Goal: Book appointment/travel/reservation

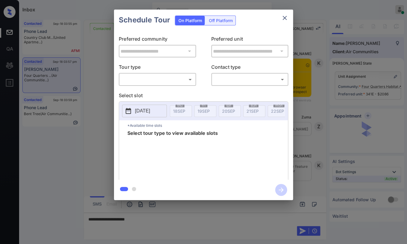
scroll to position [533, 0]
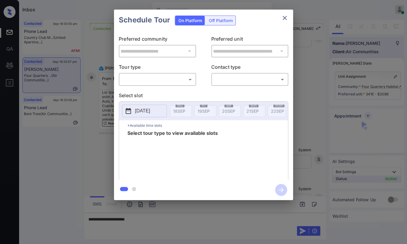
click at [119, 77] on div "​ ​" at bounding box center [157, 79] width 77 height 13
click at [130, 80] on body "Inbox [PERSON_NAME] [PERSON_NAME] Online Set yourself offline Set yourself on b…" at bounding box center [203, 122] width 407 height 244
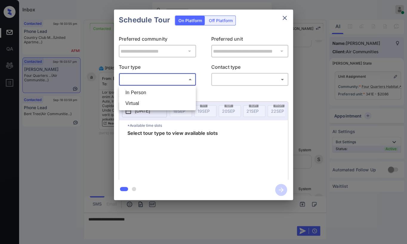
click at [134, 93] on li "In Person" at bounding box center [158, 92] width 74 height 11
type input "********"
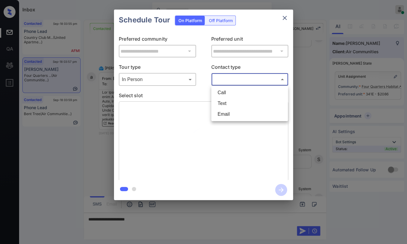
click at [228, 81] on body "Inbox [PERSON_NAME] [PERSON_NAME] Online Set yourself offline Set yourself on b…" at bounding box center [203, 122] width 407 height 244
click at [221, 105] on li "Text" at bounding box center [250, 103] width 74 height 11
type input "****"
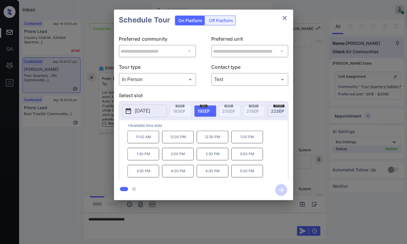
click at [266, 164] on div "11:00 AM 12:00 PM 12:30 PM 1:00 PM 1:30 PM 2:00 PM 2:30 PM 3:00 PM 3:30 PM 4:00…" at bounding box center [207, 154] width 161 height 48
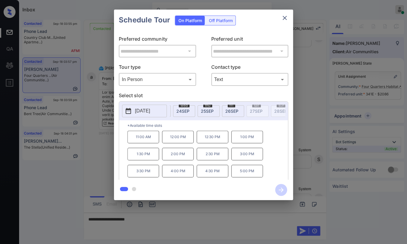
scroll to position [0, 146]
click at [138, 111] on p "[DATE]" at bounding box center [142, 110] width 15 height 7
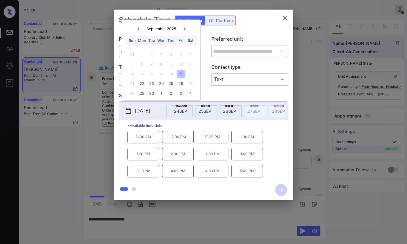
click at [286, 17] on icon "close" at bounding box center [284, 17] width 7 height 7
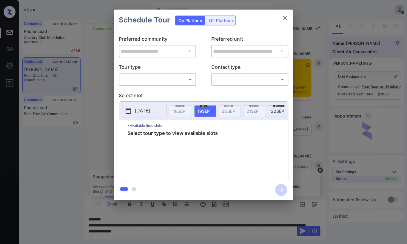
scroll to position [533, 0]
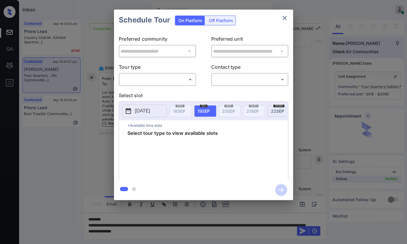
click at [140, 82] on body "Inbox [PERSON_NAME] [PERSON_NAME] Online Set yourself offline Set yourself on b…" at bounding box center [203, 122] width 407 height 244
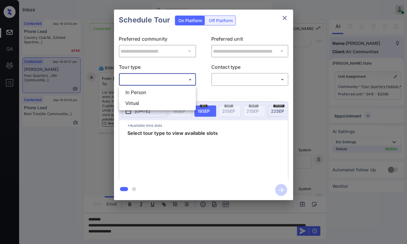
click at [136, 94] on li "In Person" at bounding box center [158, 92] width 74 height 11
type input "********"
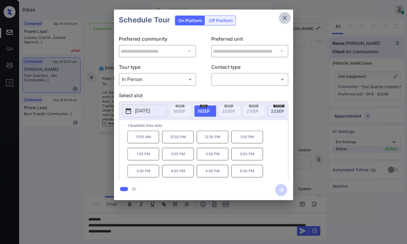
click at [287, 15] on icon "close" at bounding box center [284, 17] width 7 height 7
